Goal: Contribute content

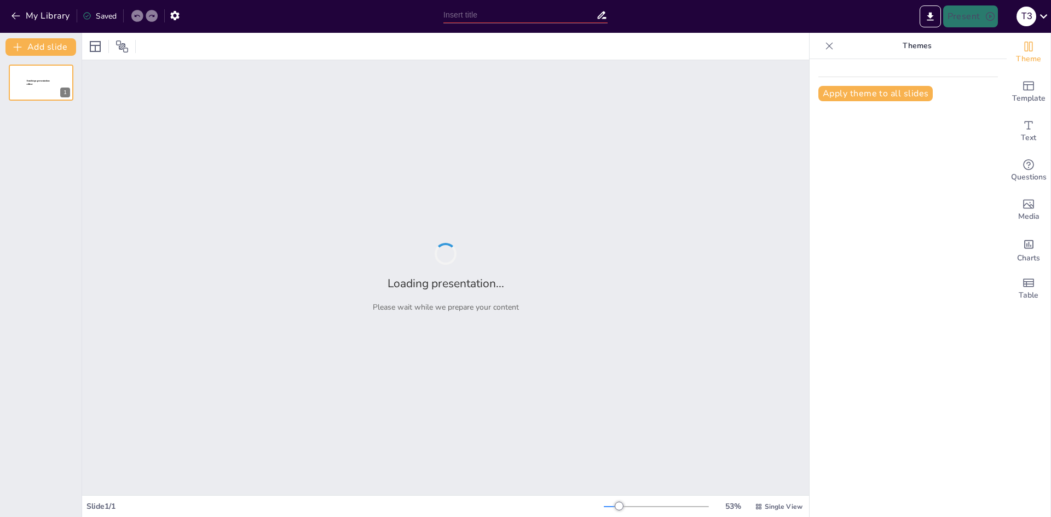
type input "Літні пригоди: [PERSON_NAME] незабутній досвід в [GEOGRAPHIC_DATA]"
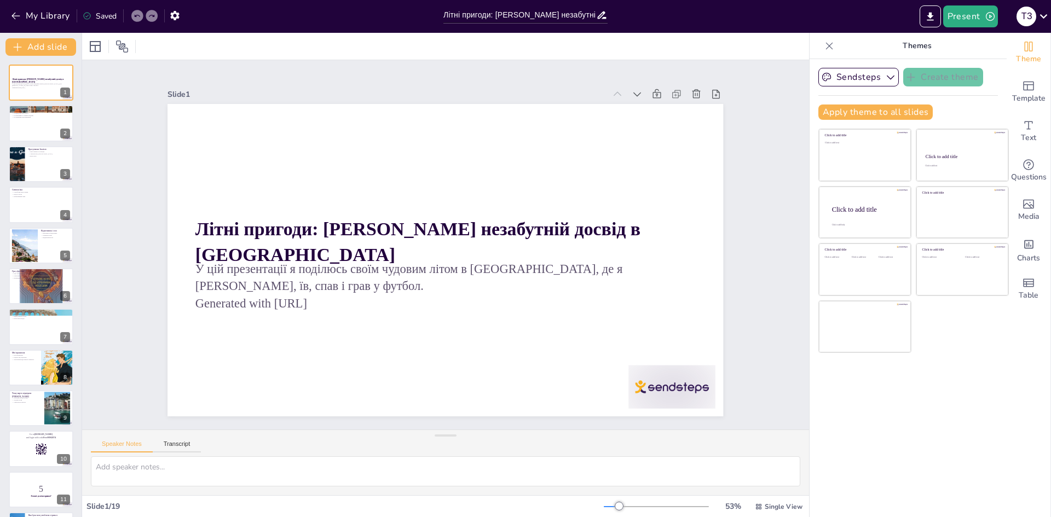
checkbox input "true"
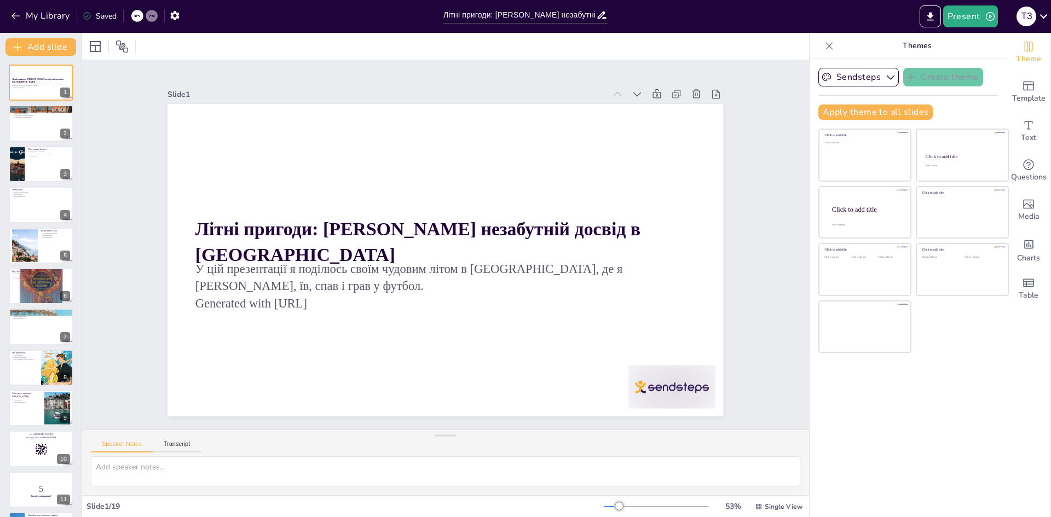
checkbox input "true"
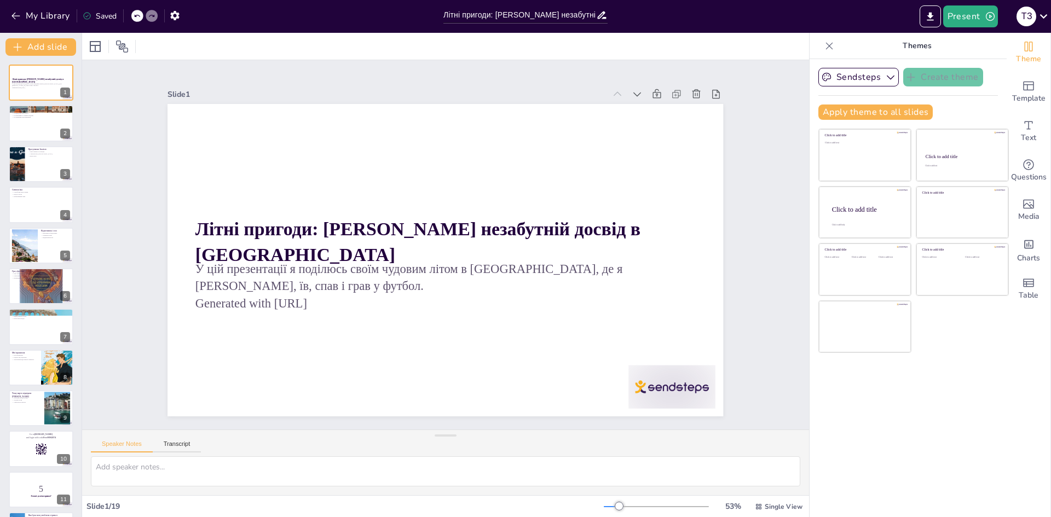
checkbox input "true"
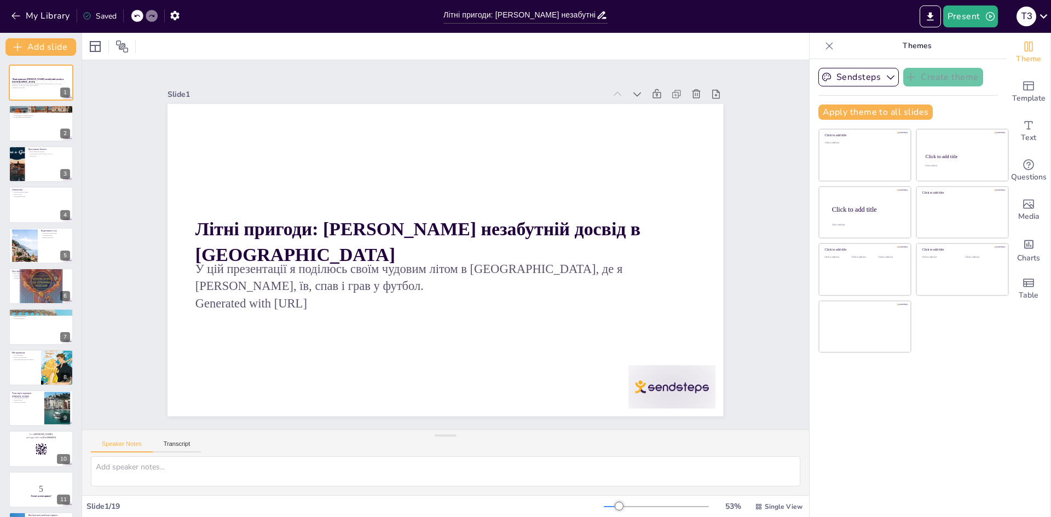
checkbox input "true"
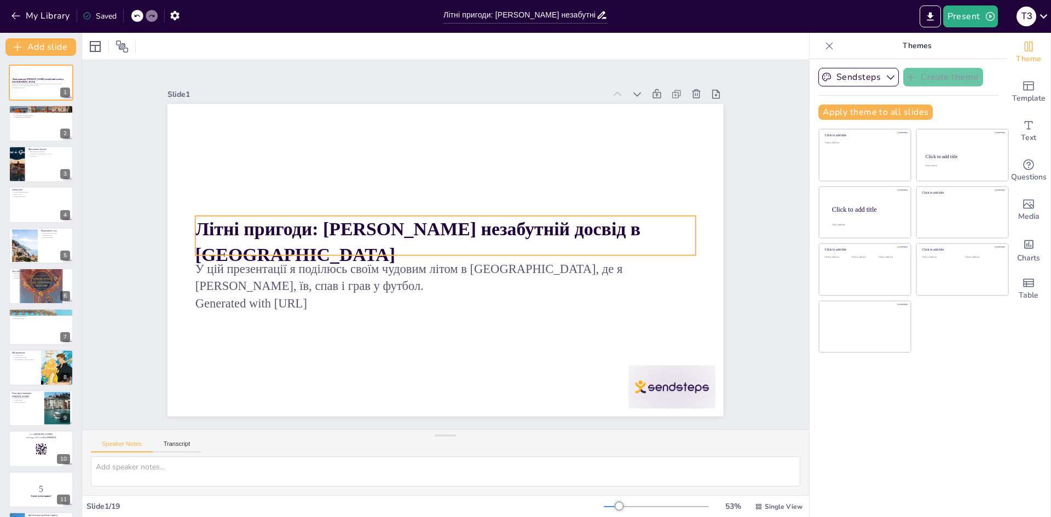
checkbox input "true"
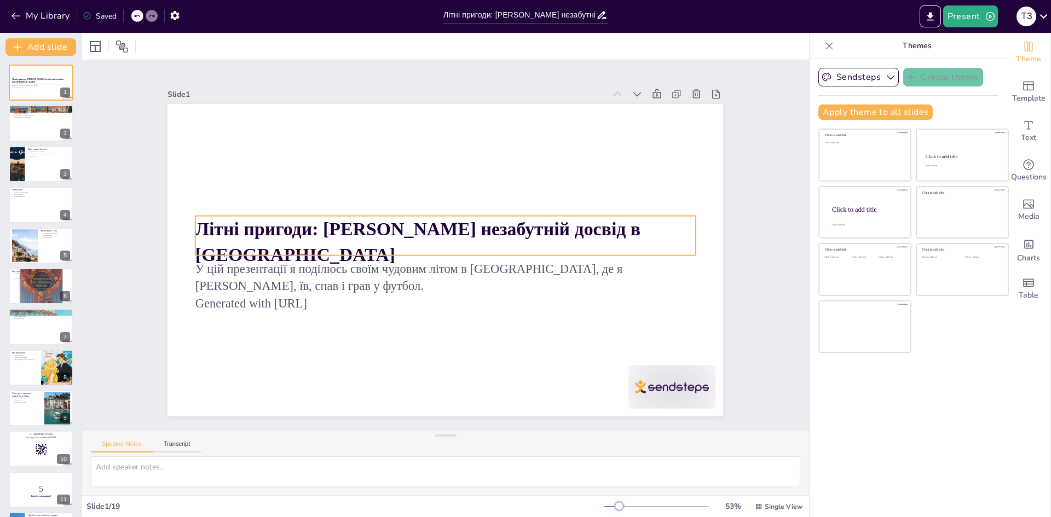
checkbox input "true"
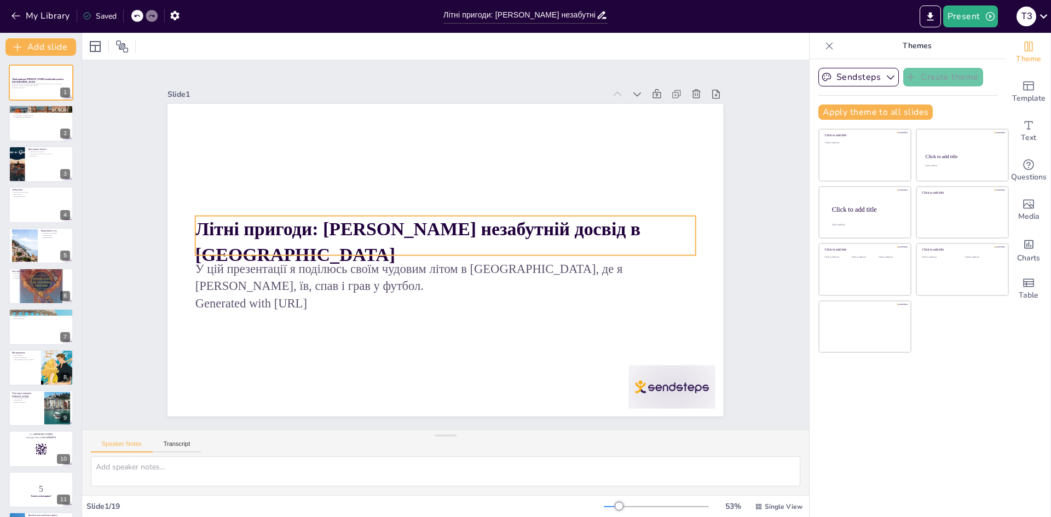
checkbox input "true"
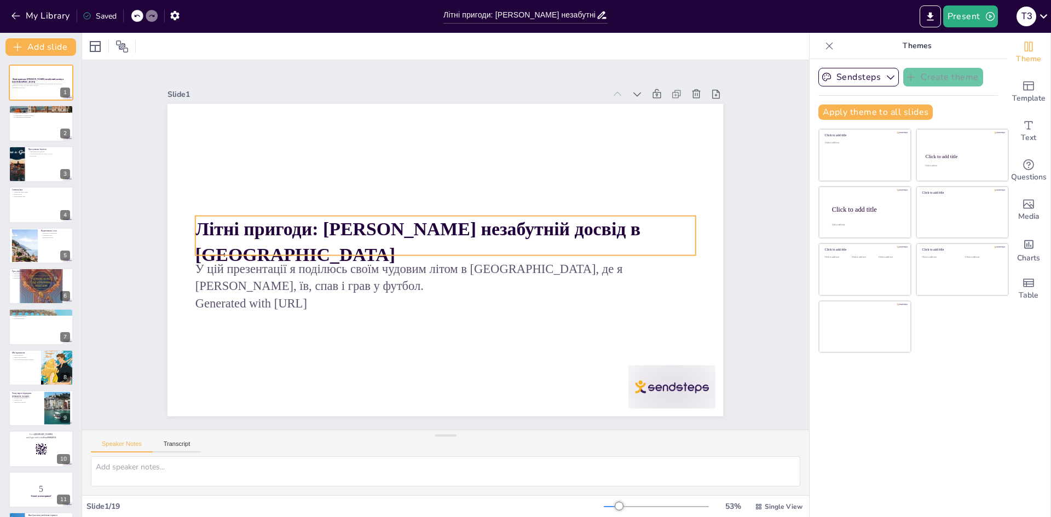
checkbox input "true"
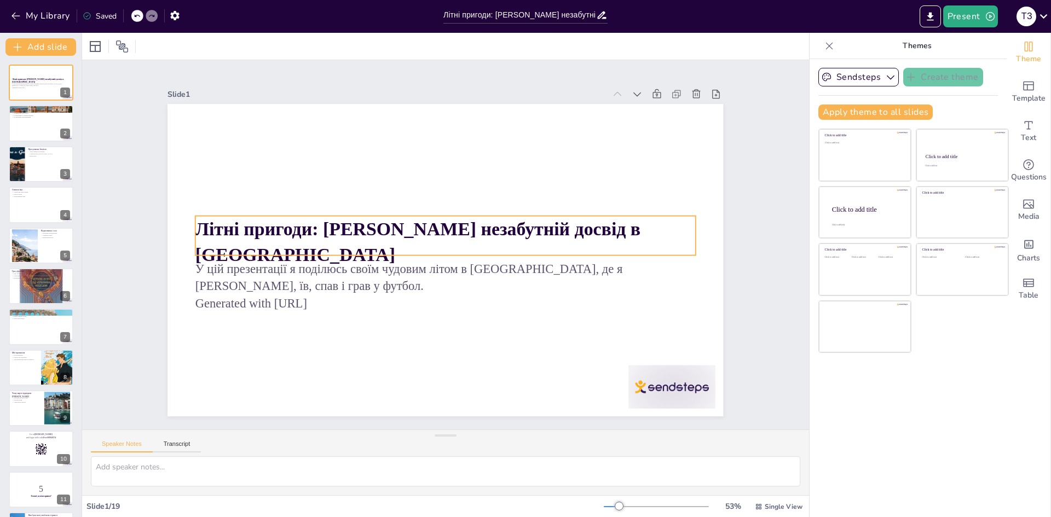
checkbox input "true"
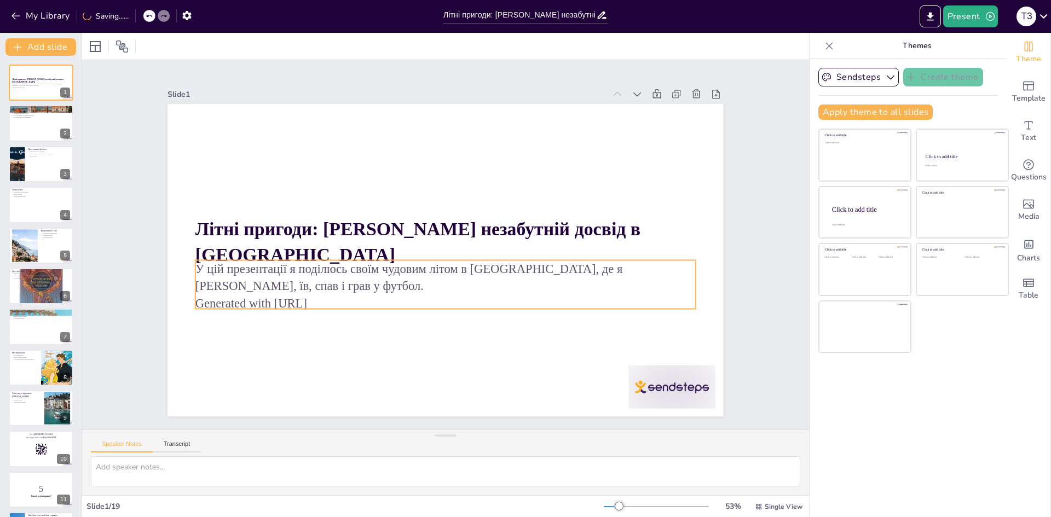
checkbox input "true"
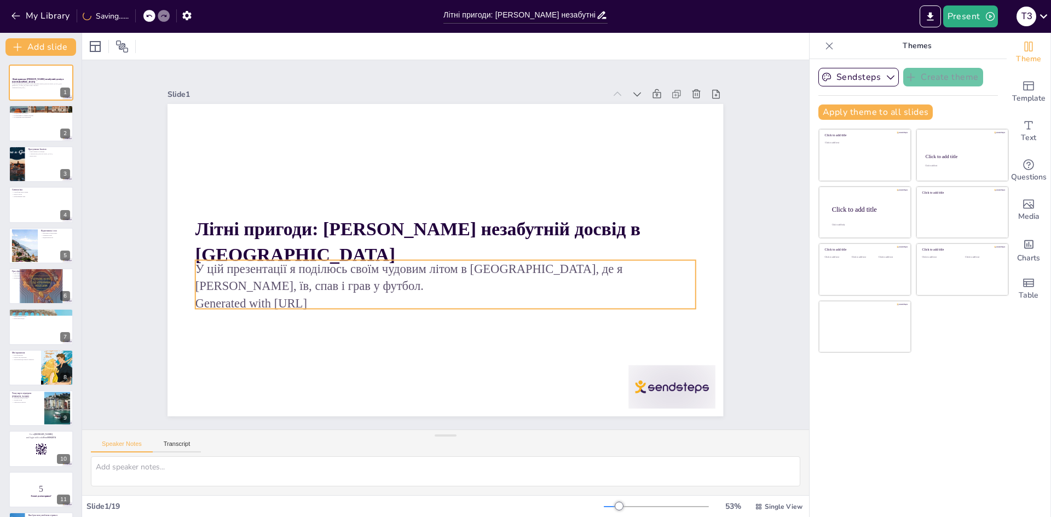
checkbox input "true"
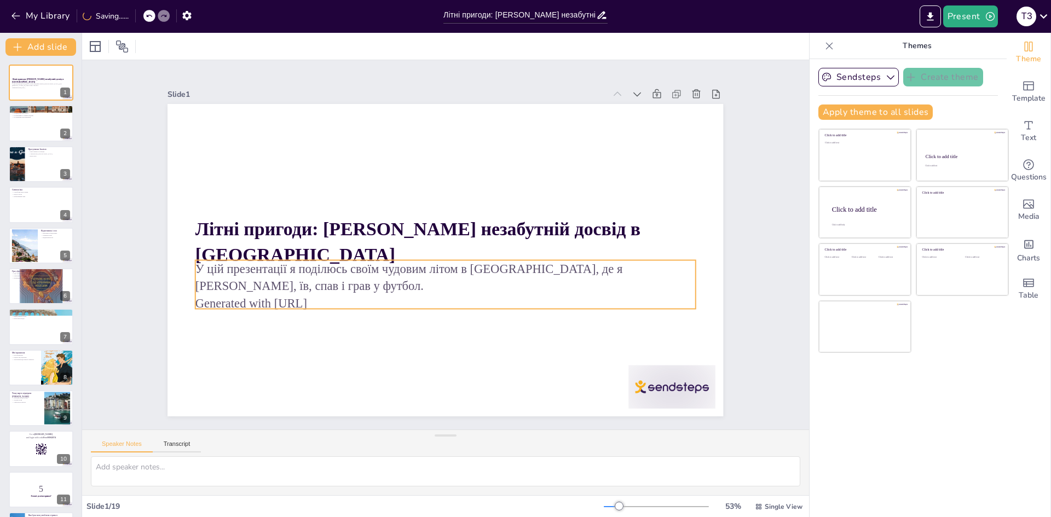
checkbox input "true"
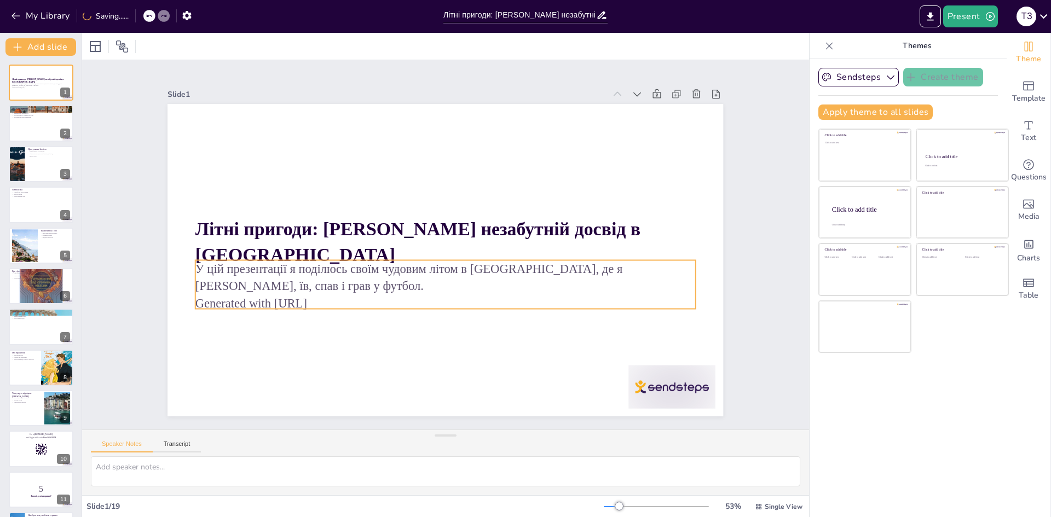
checkbox input "true"
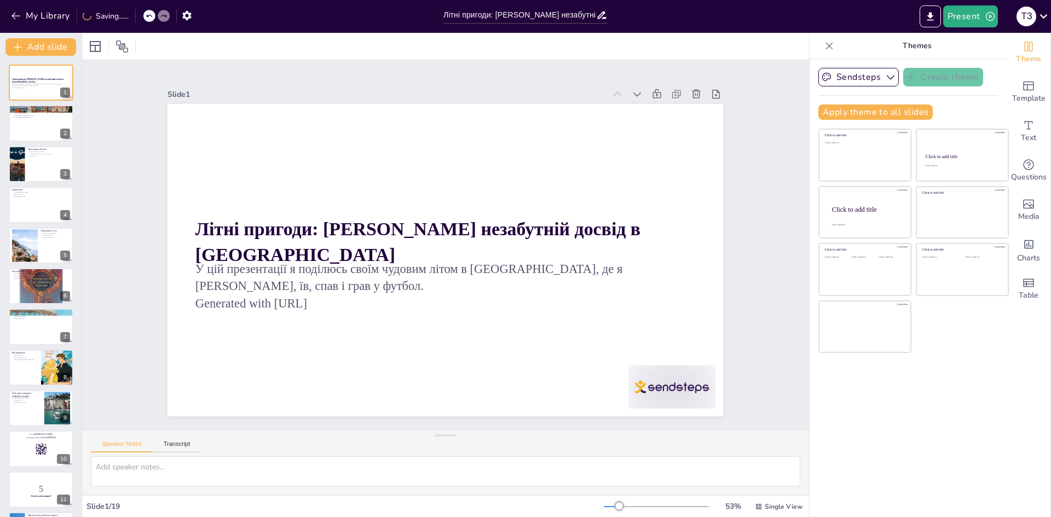
checkbox input "true"
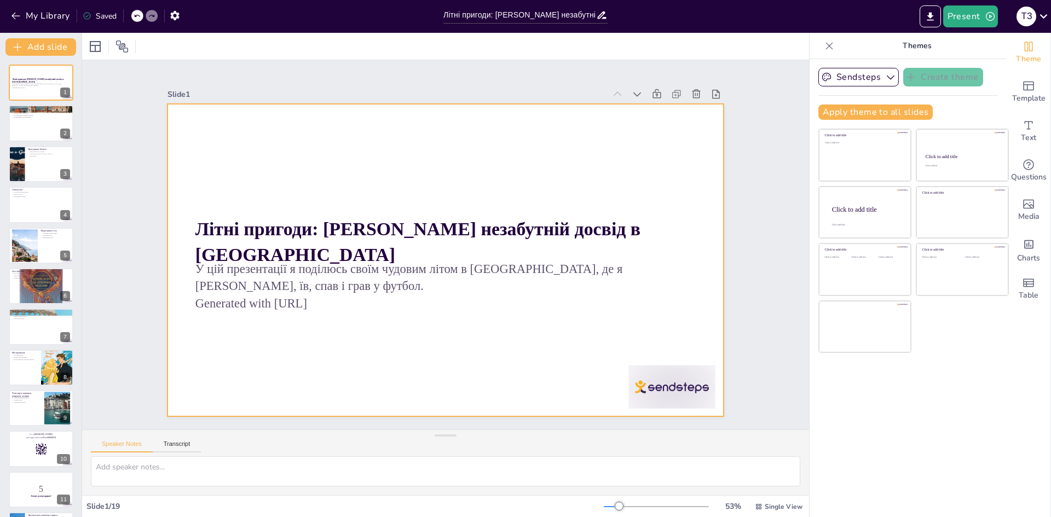
checkbox input "true"
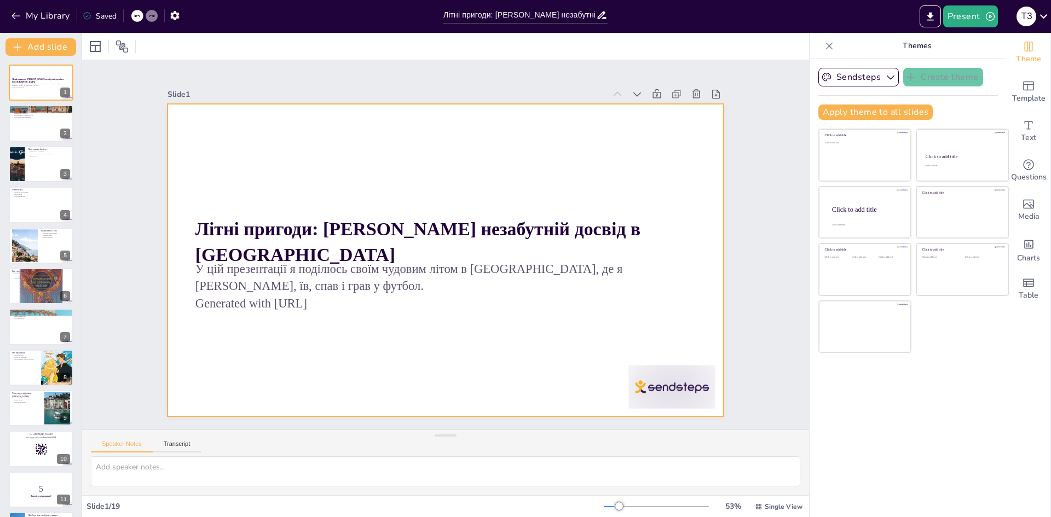
checkbox input "true"
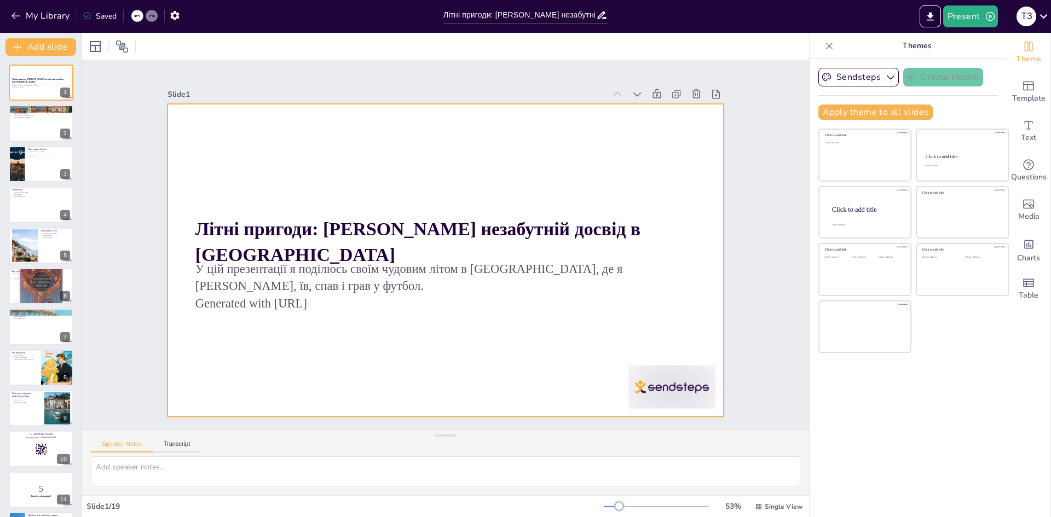
checkbox input "true"
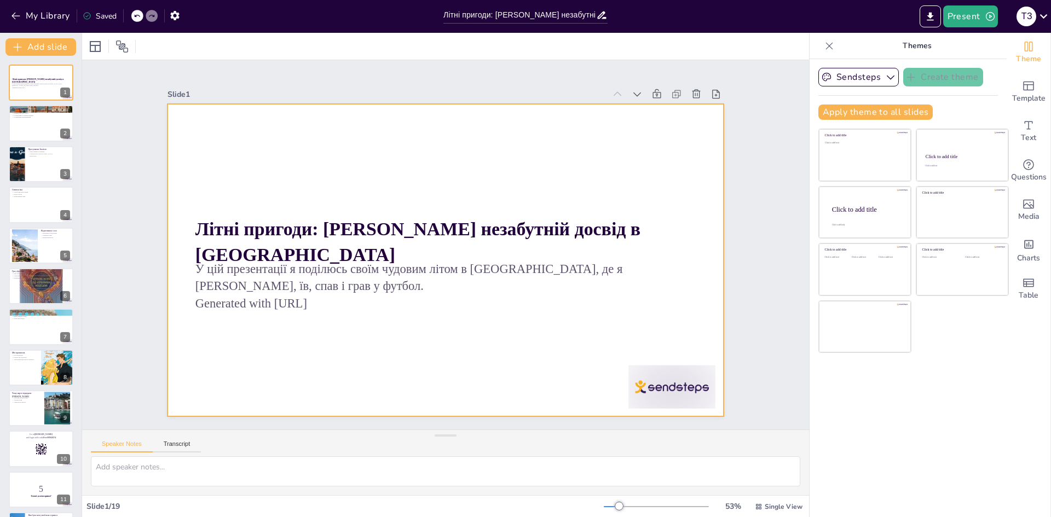
checkbox input "true"
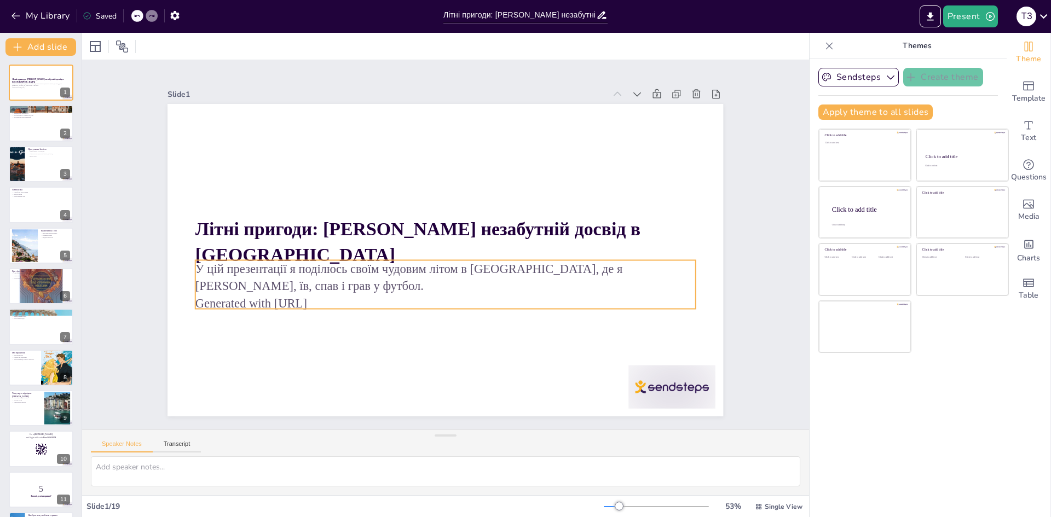
checkbox input "true"
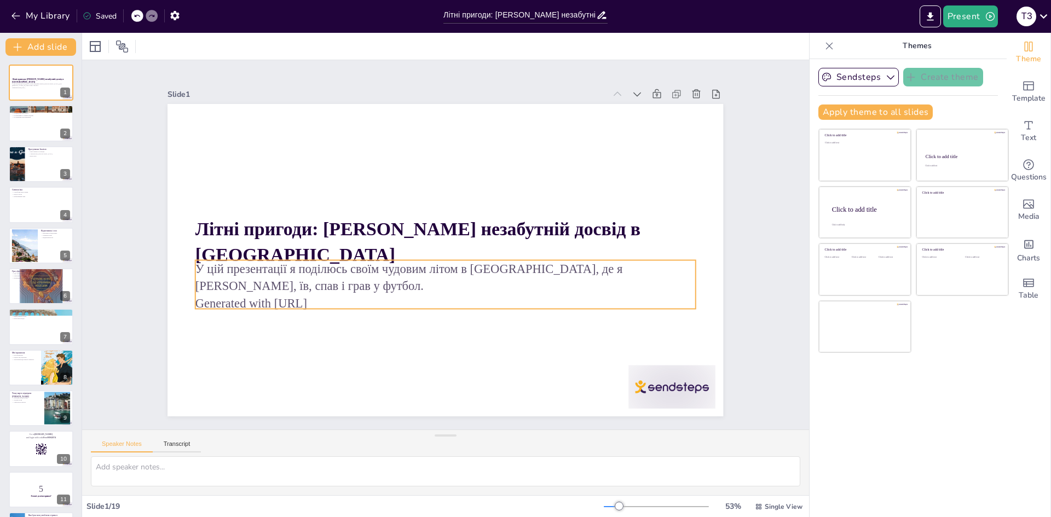
checkbox input "true"
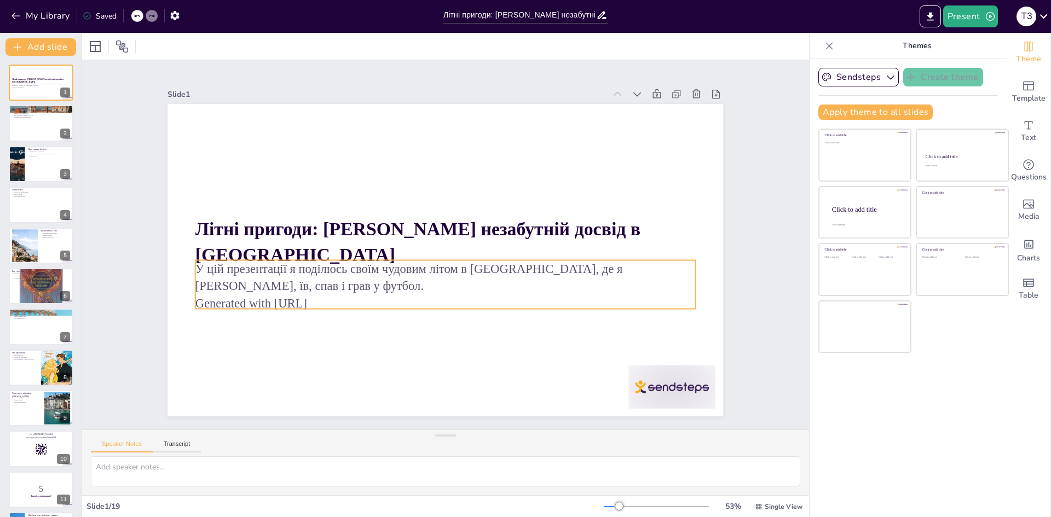
checkbox input "true"
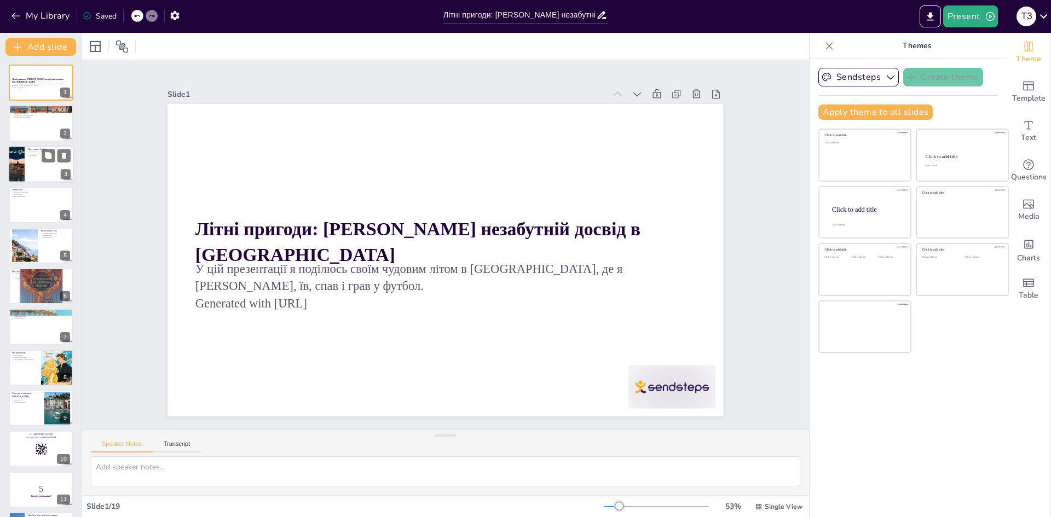
checkbox input "true"
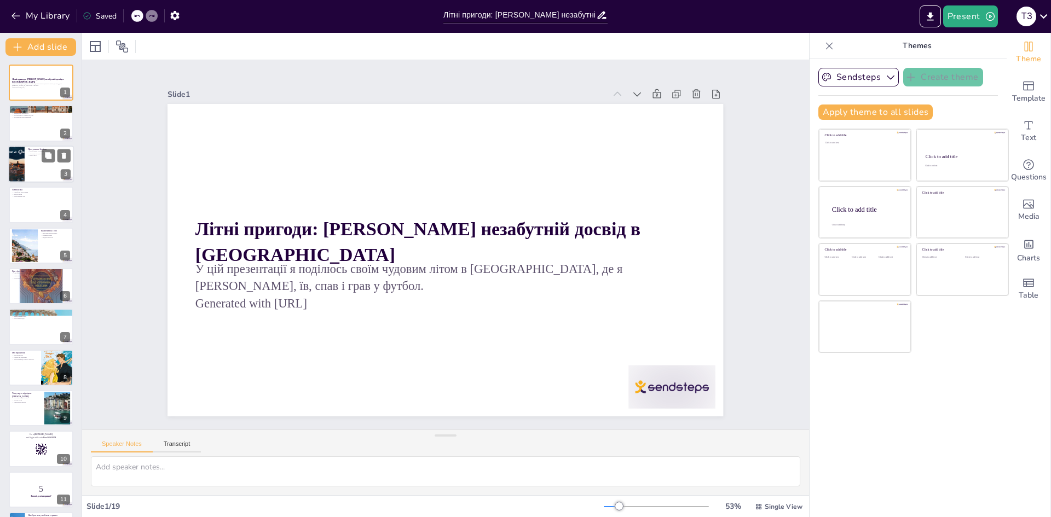
checkbox input "true"
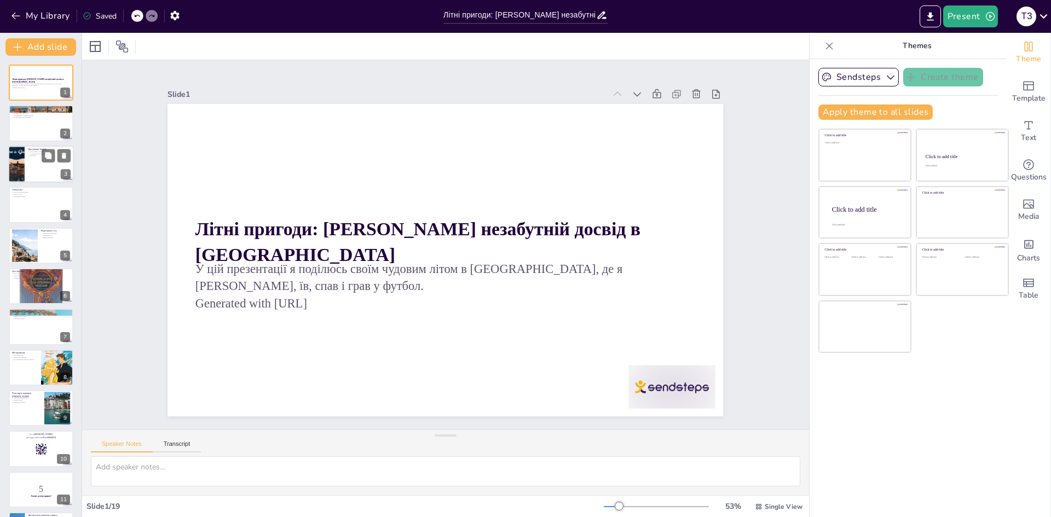
checkbox input "true"
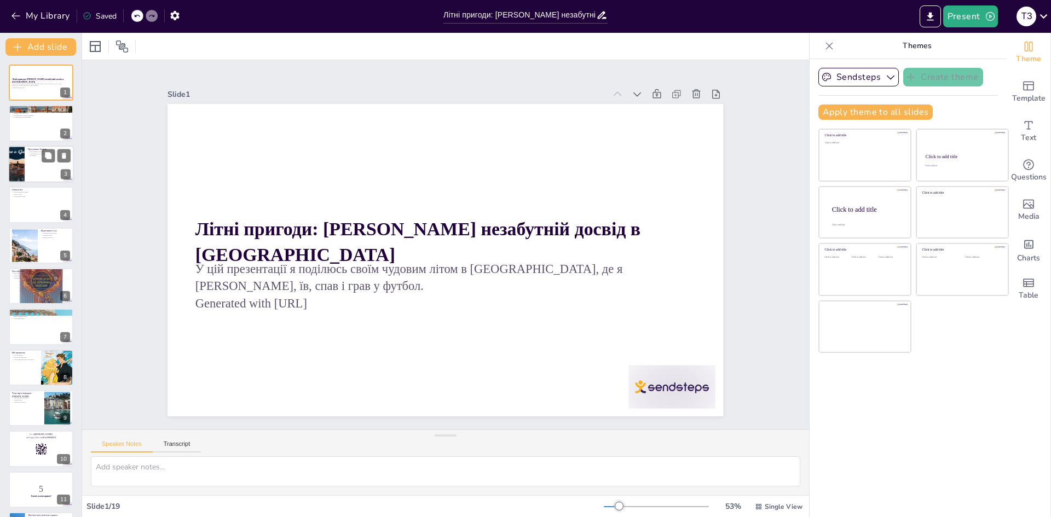
checkbox input "true"
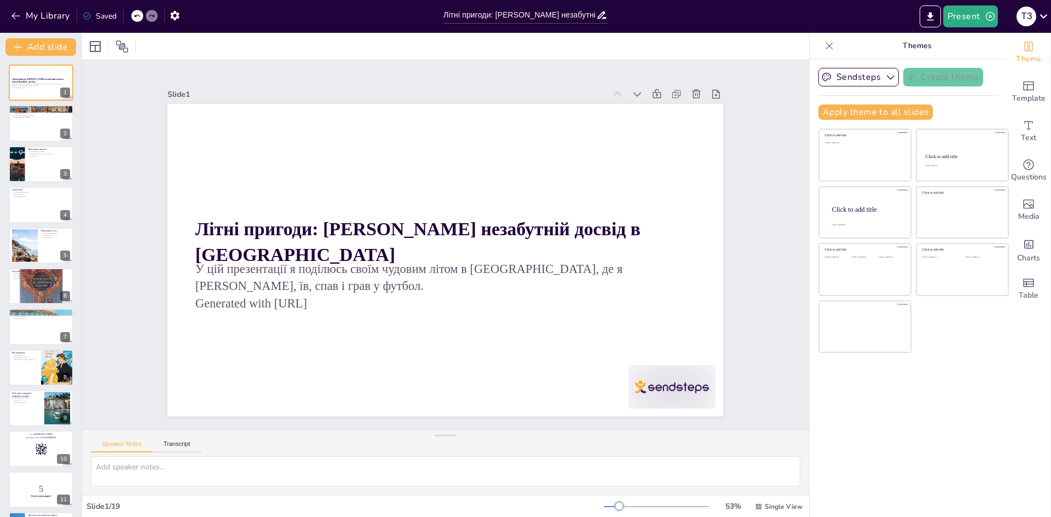
checkbox input "true"
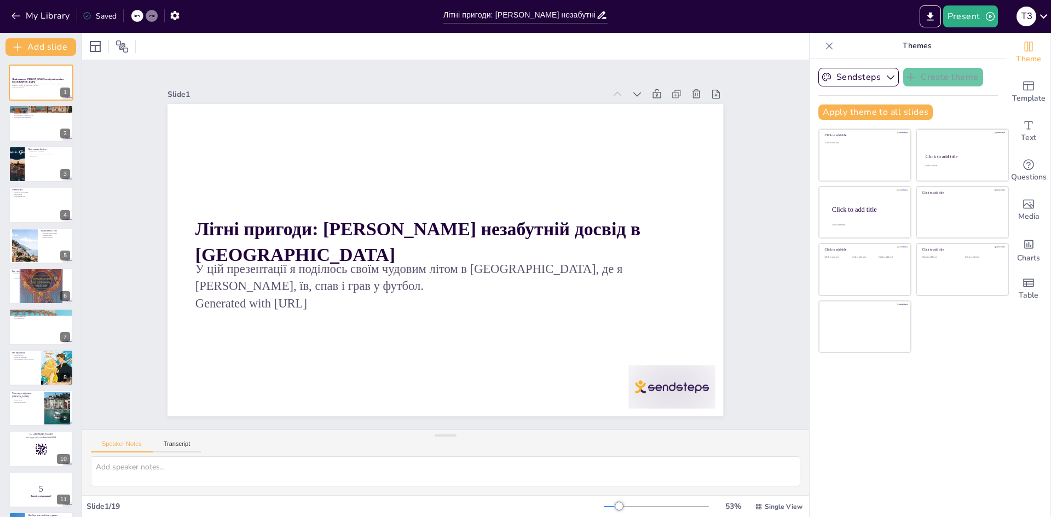
checkbox input "true"
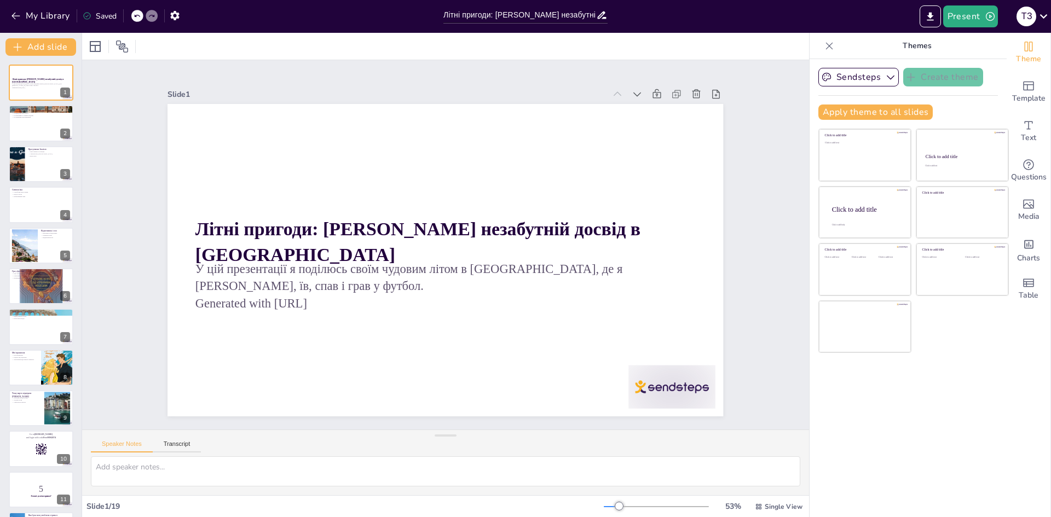
checkbox input "true"
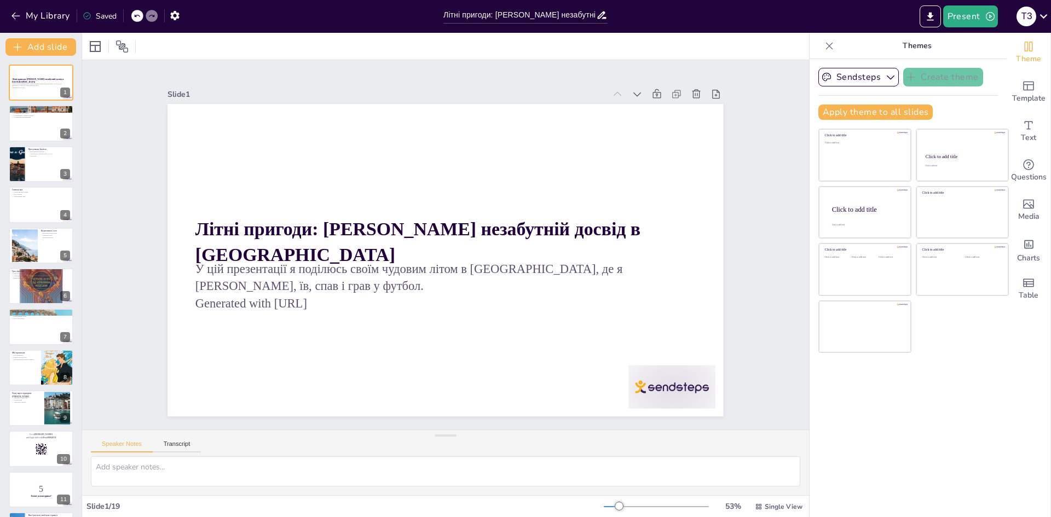
checkbox input "true"
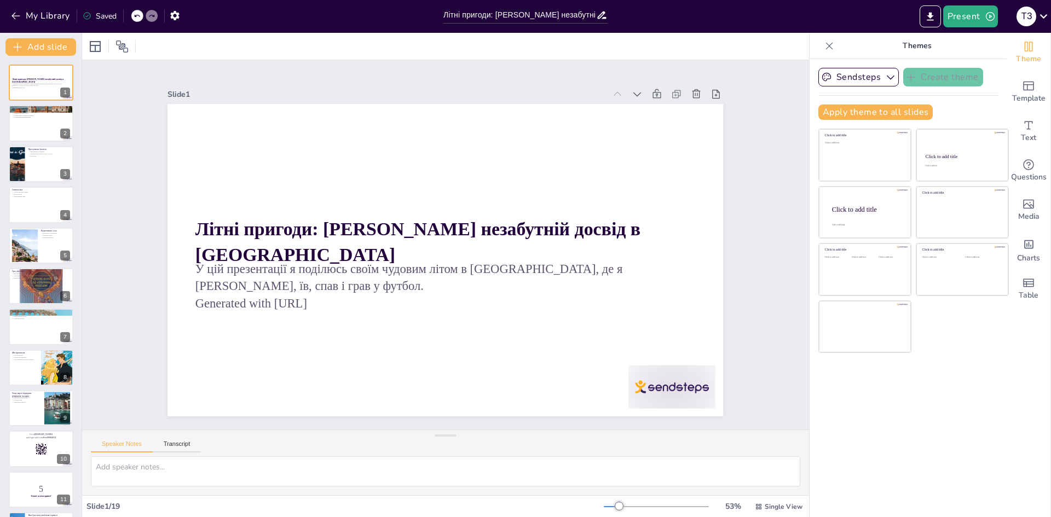
checkbox input "true"
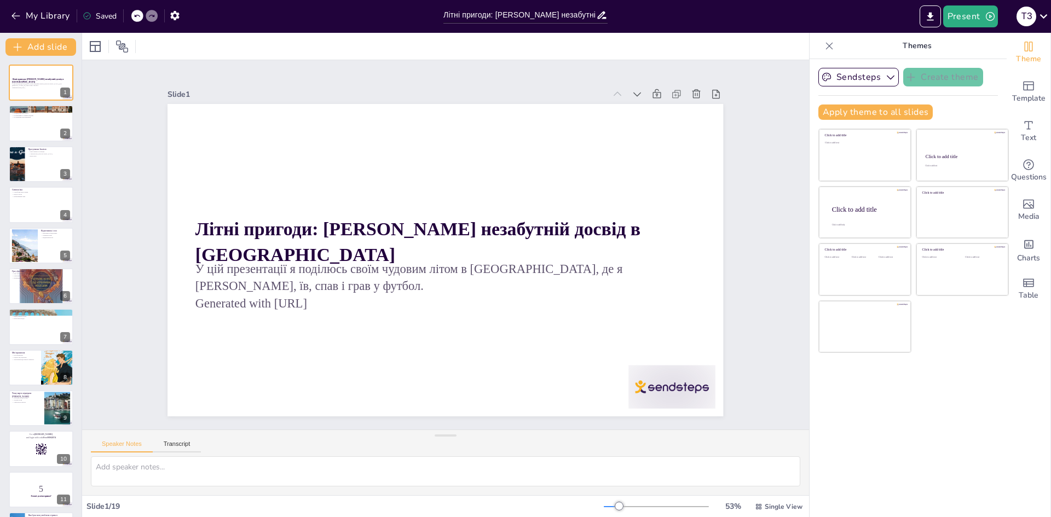
checkbox input "true"
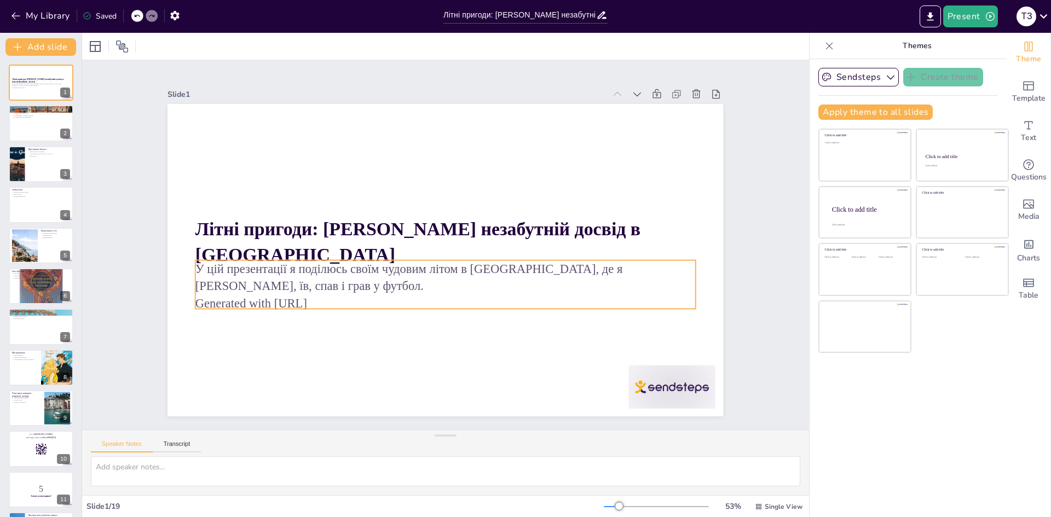
checkbox input "true"
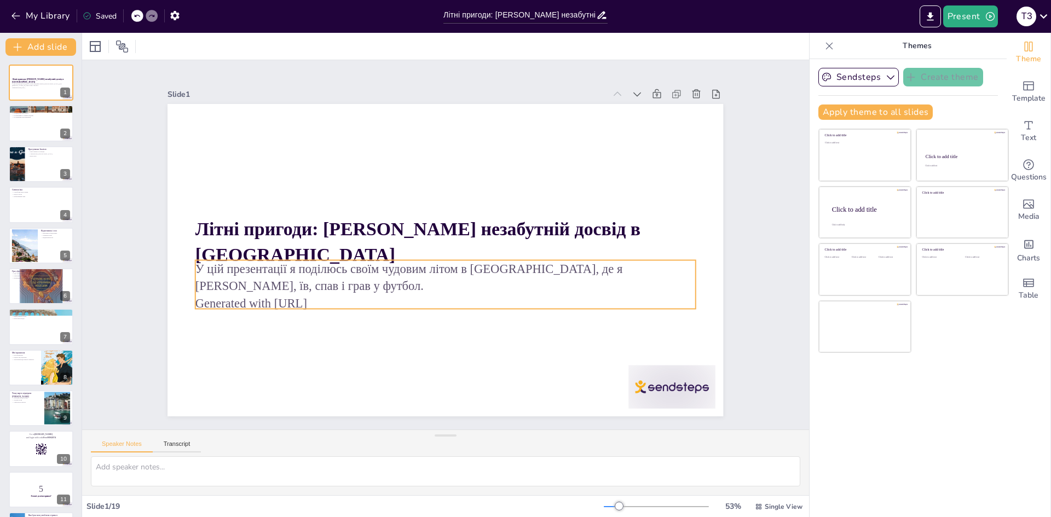
checkbox input "true"
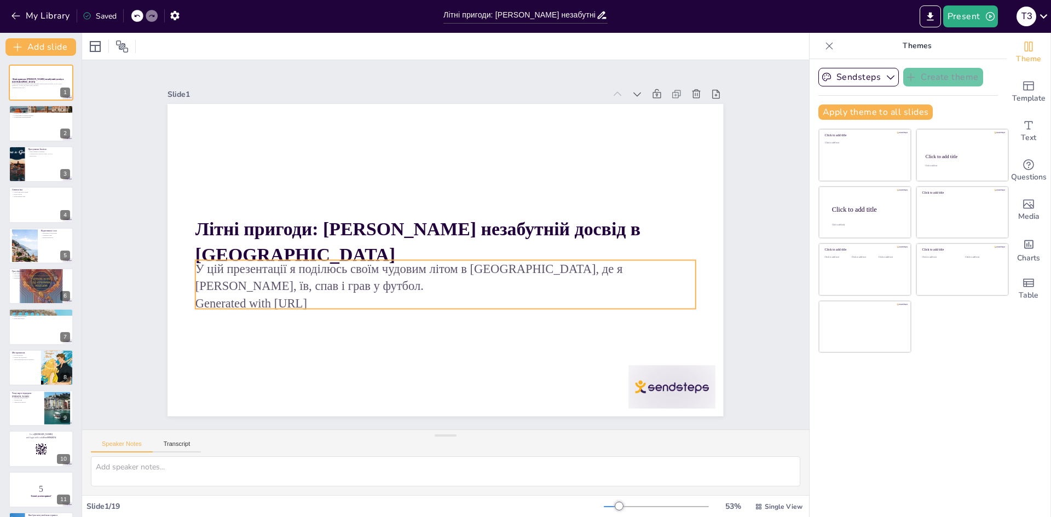
checkbox input "true"
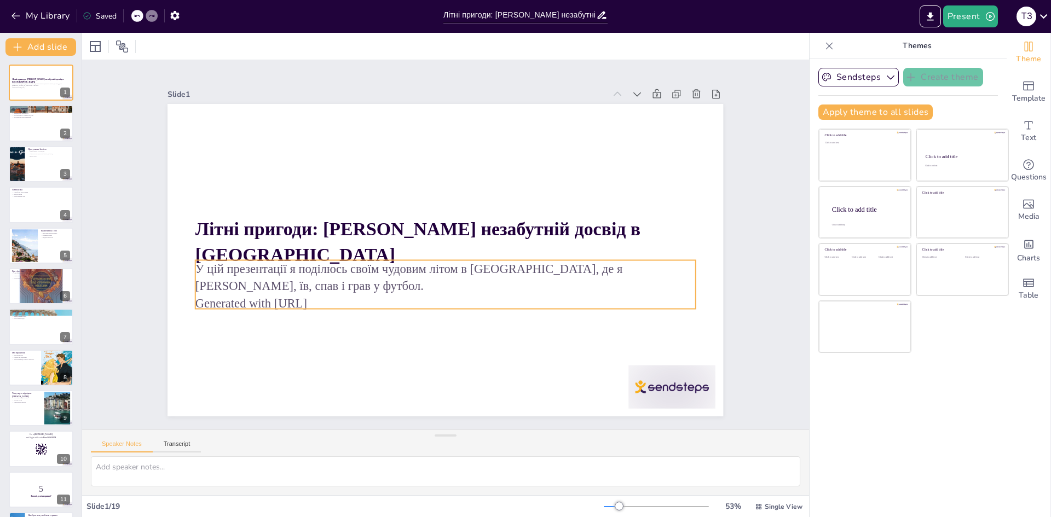
checkbox input "true"
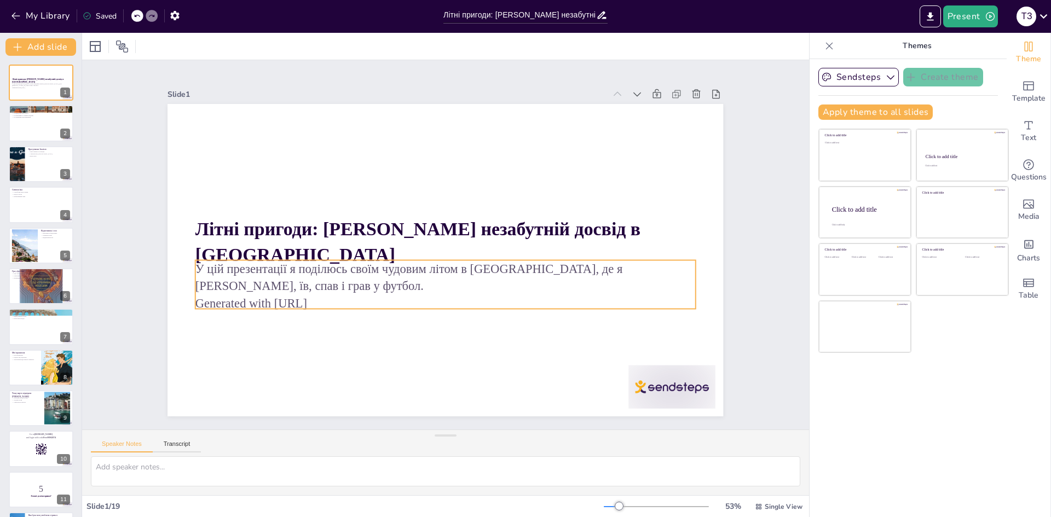
checkbox input "true"
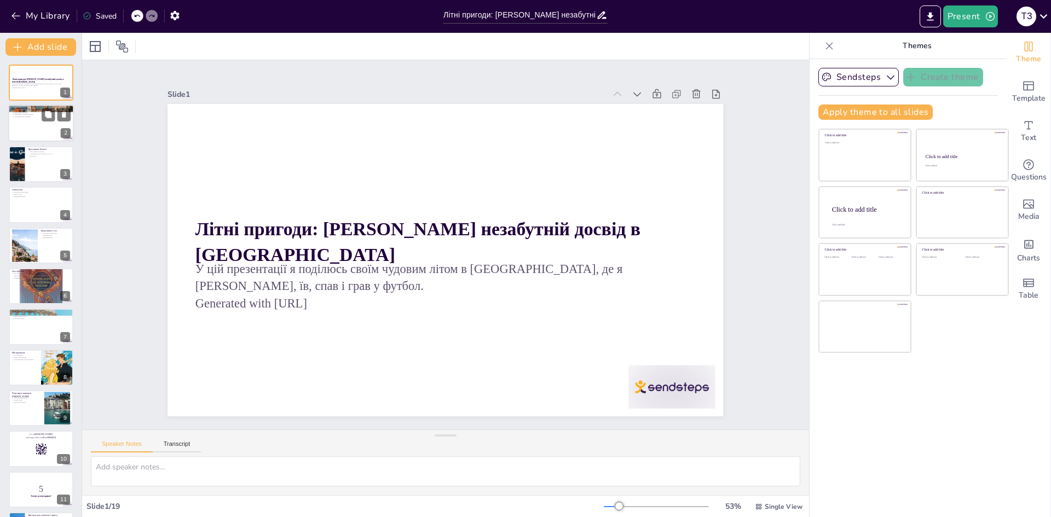
checkbox input "true"
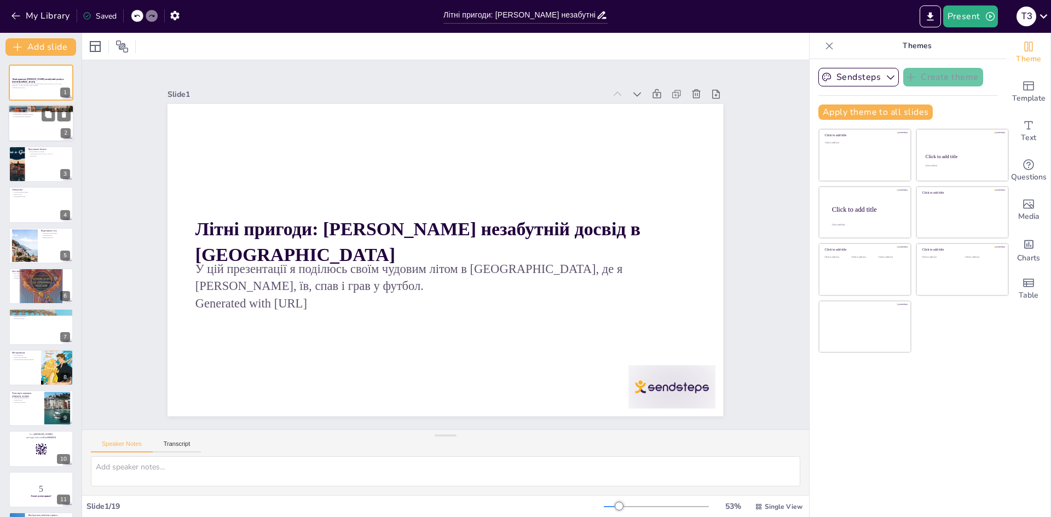
checkbox input "true"
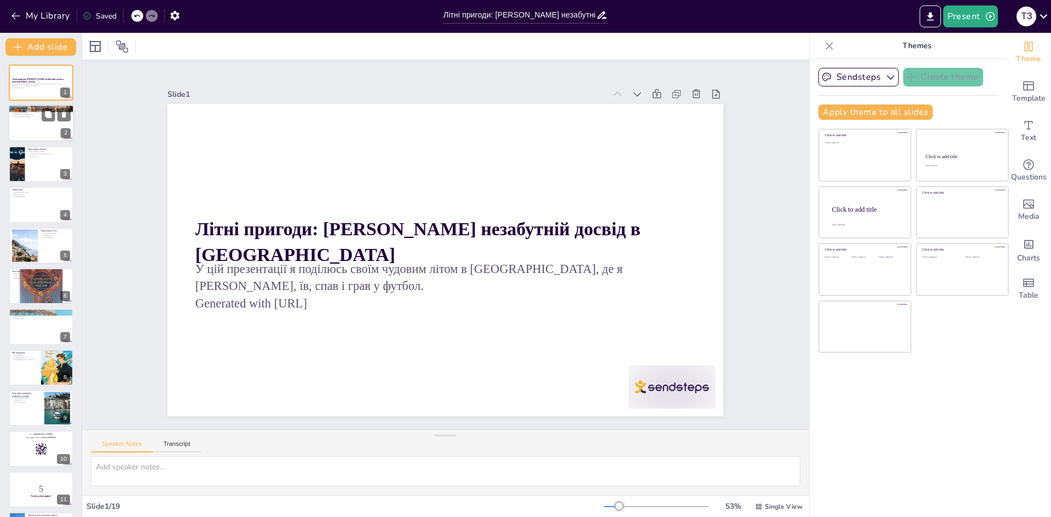
checkbox input "true"
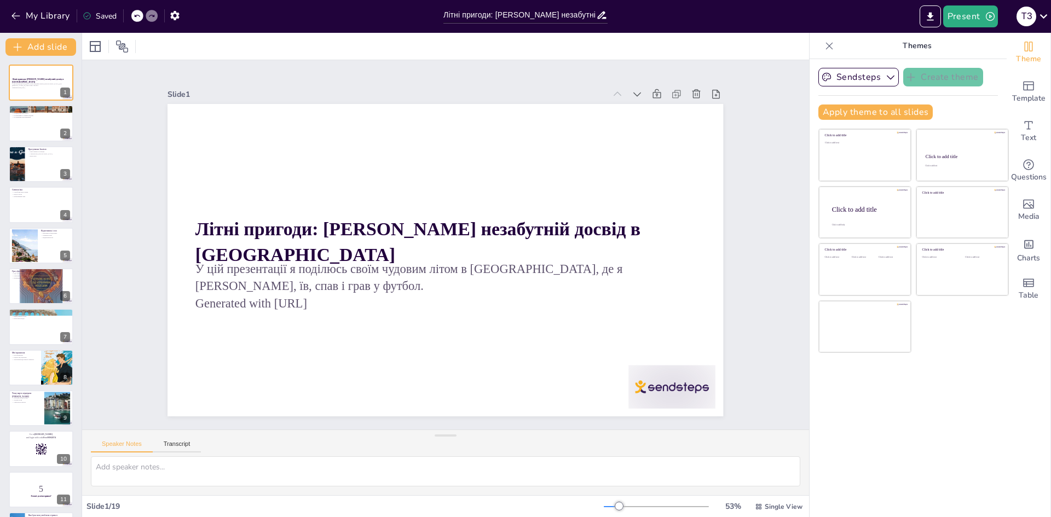
checkbox input "true"
click at [34, 127] on div at bounding box center [41, 123] width 66 height 37
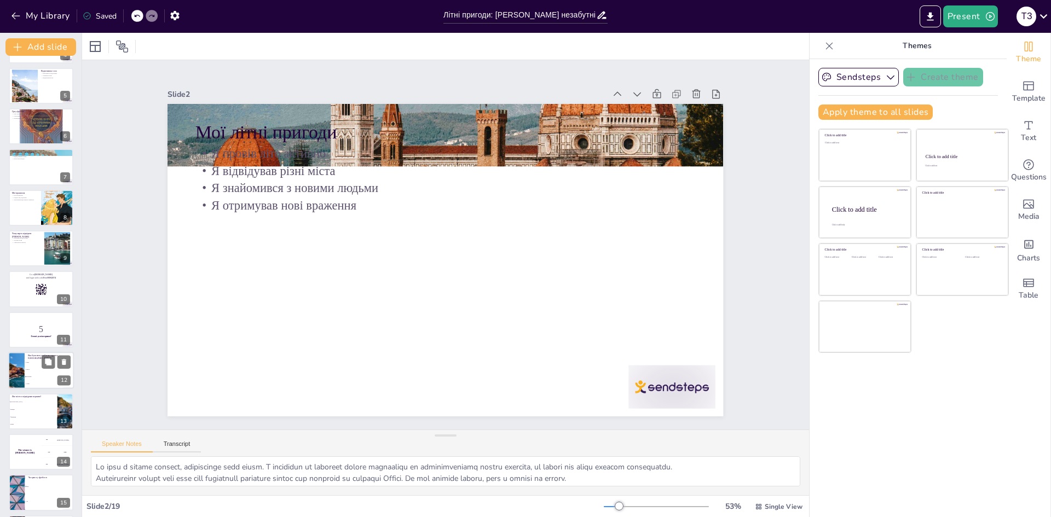
scroll to position [325, 0]
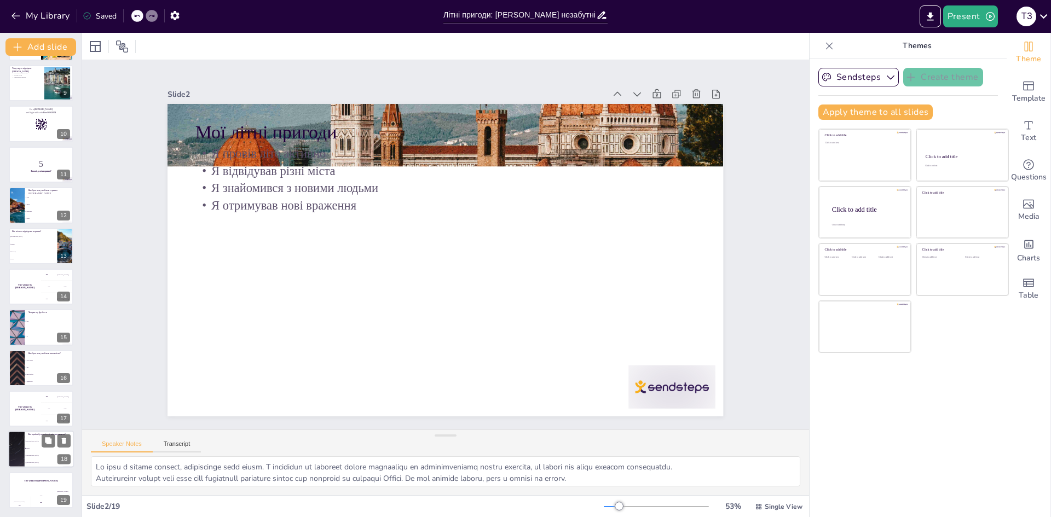
click at [32, 448] on span "Італія" at bounding box center [49, 449] width 47 height 2
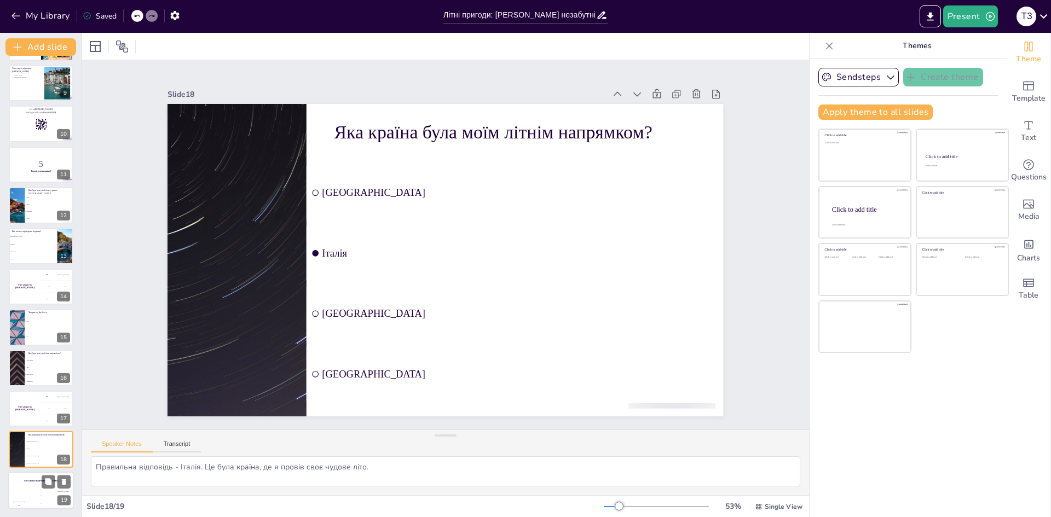
click at [40, 493] on div "Jaap 200" at bounding box center [41, 499] width 22 height 19
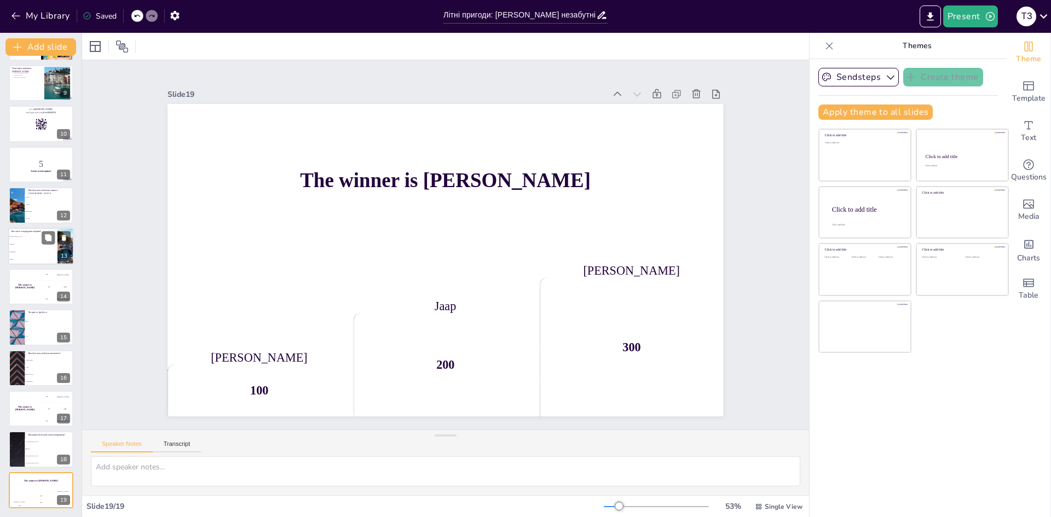
click at [43, 247] on li "Венеція" at bounding box center [32, 244] width 49 height 8
